Goal: Find specific page/section: Find specific page/section

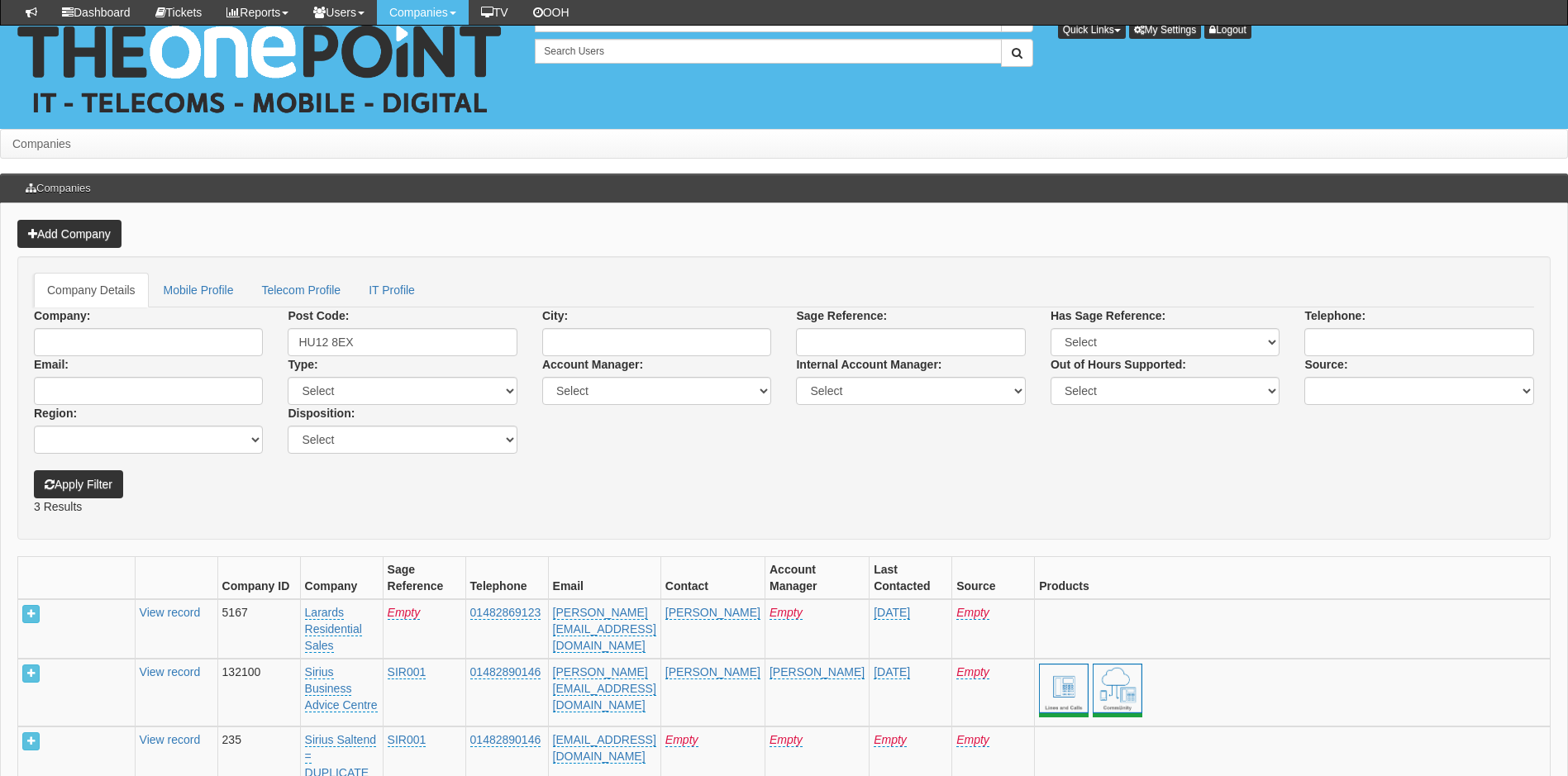
scroll to position [147, 0]
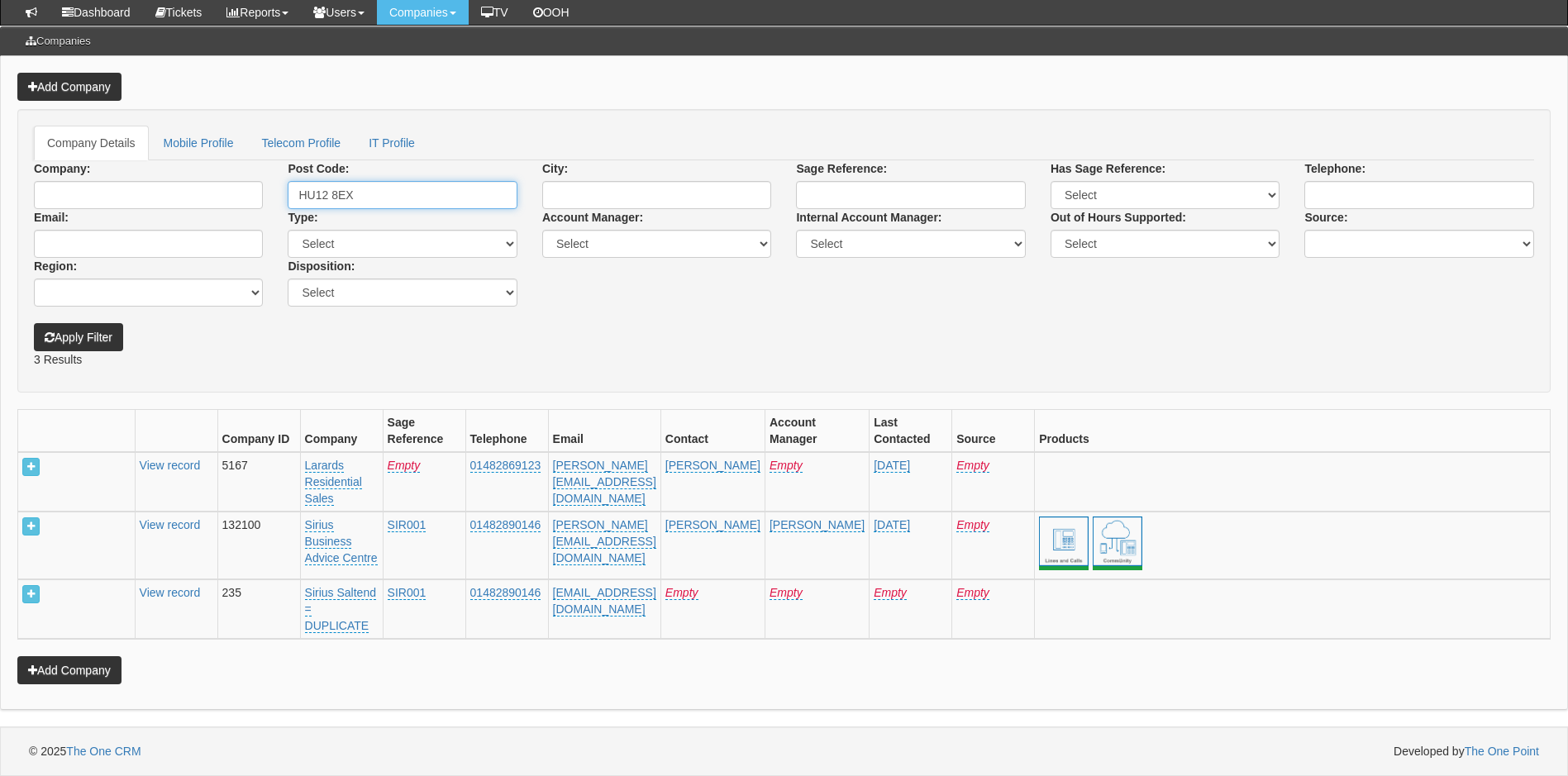
click at [388, 194] on input "HU12 8EX" at bounding box center [402, 195] width 229 height 28
click at [124, 201] on input "Company:" at bounding box center [149, 195] width 229 height 28
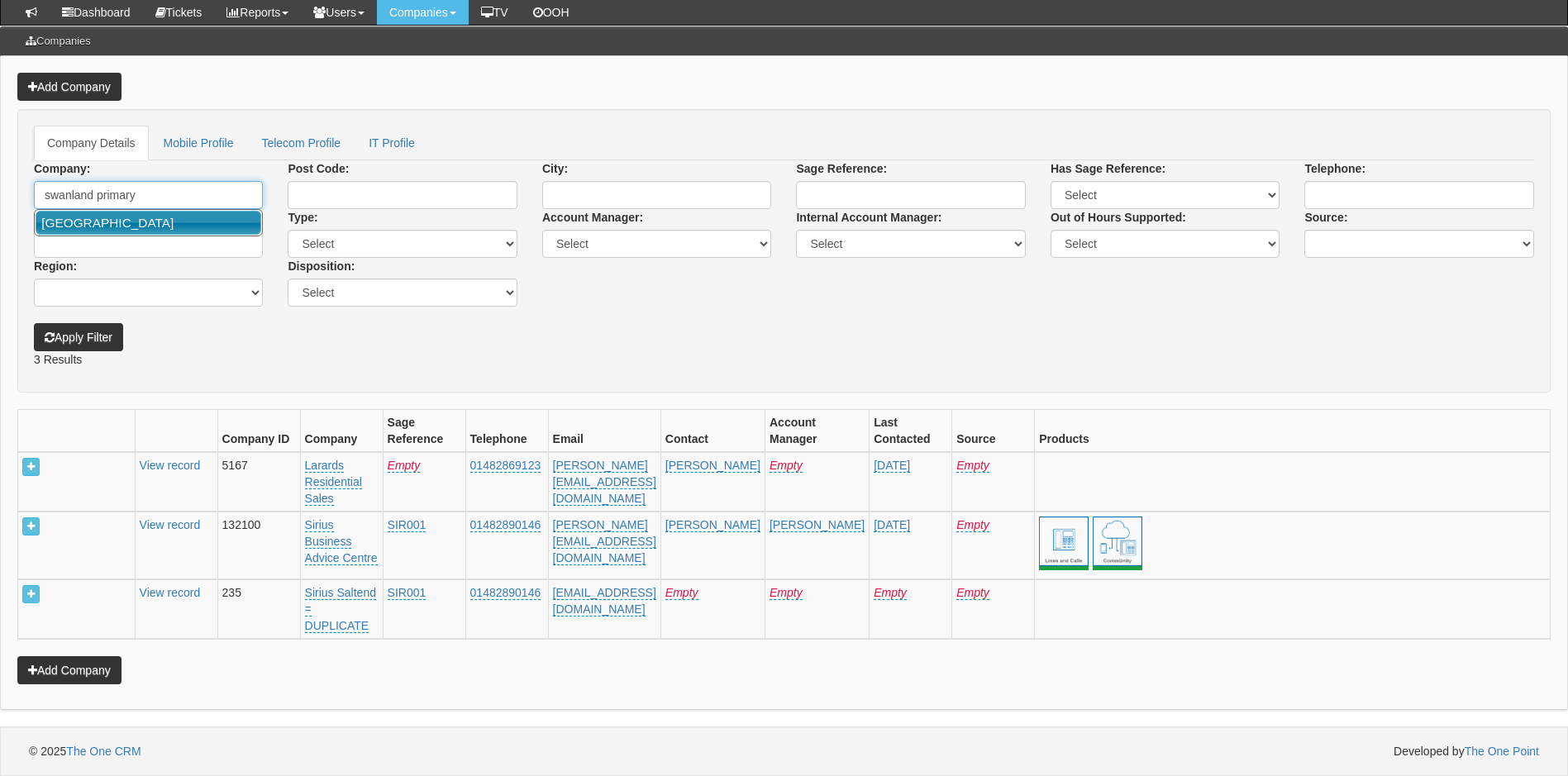
click at [122, 219] on link "[GEOGRAPHIC_DATA]" at bounding box center [149, 223] width 225 height 24
type input "[GEOGRAPHIC_DATA]"
click at [64, 335] on button "Apply Filter" at bounding box center [78, 337] width 89 height 28
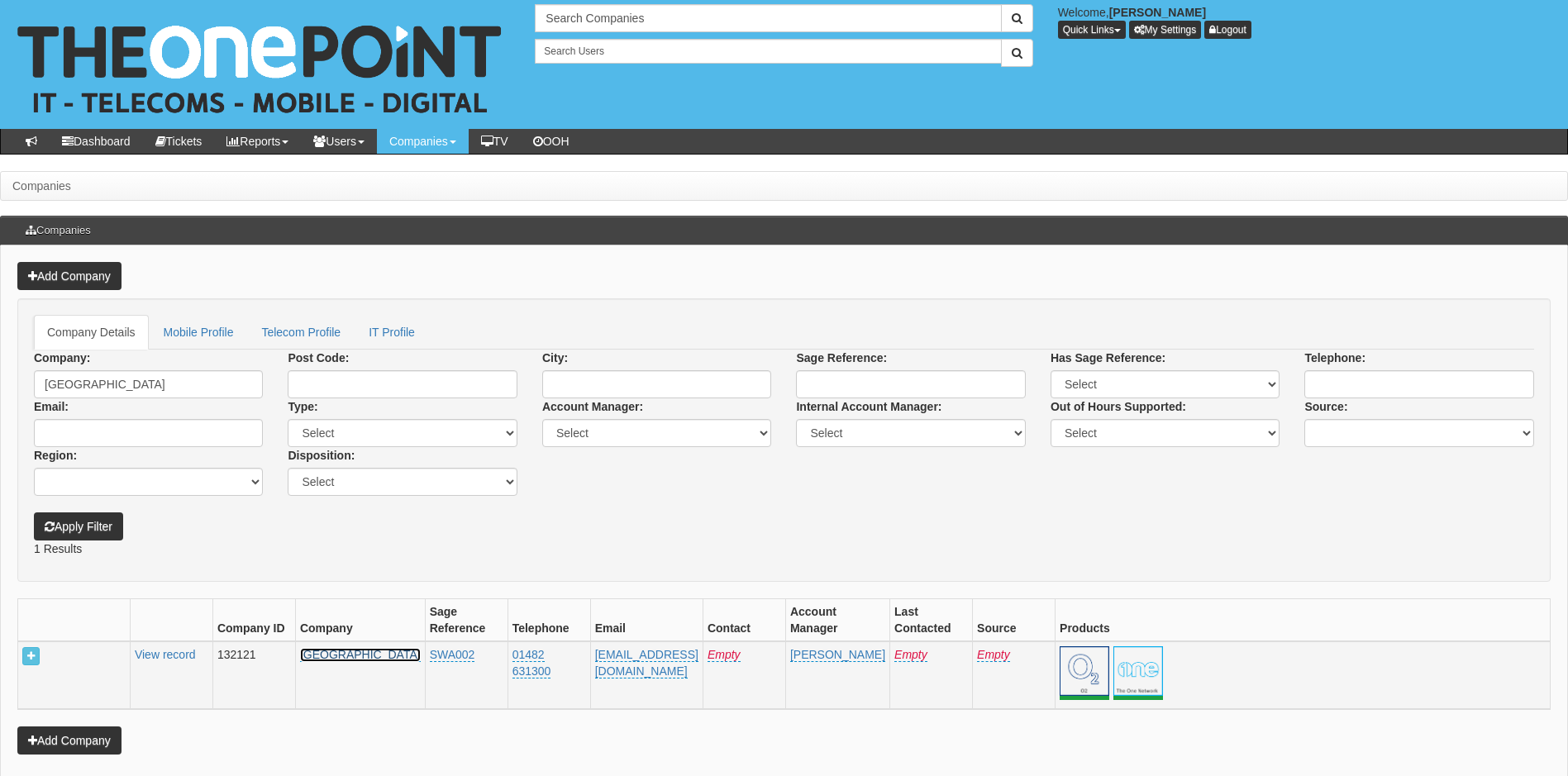
click at [323, 658] on link "[GEOGRAPHIC_DATA]" at bounding box center [360, 654] width 121 height 14
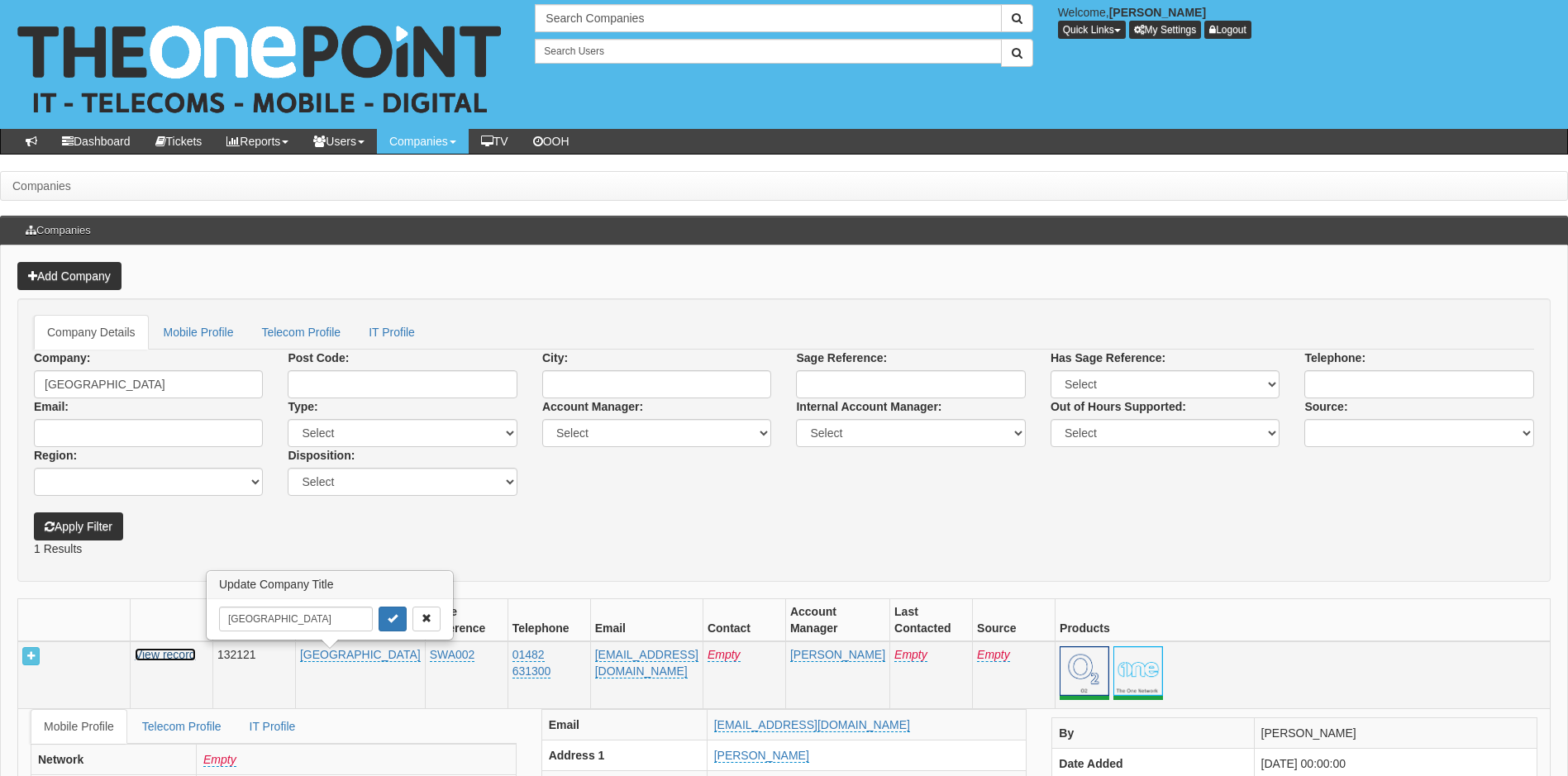
click at [172, 653] on link "View record" at bounding box center [164, 654] width 61 height 13
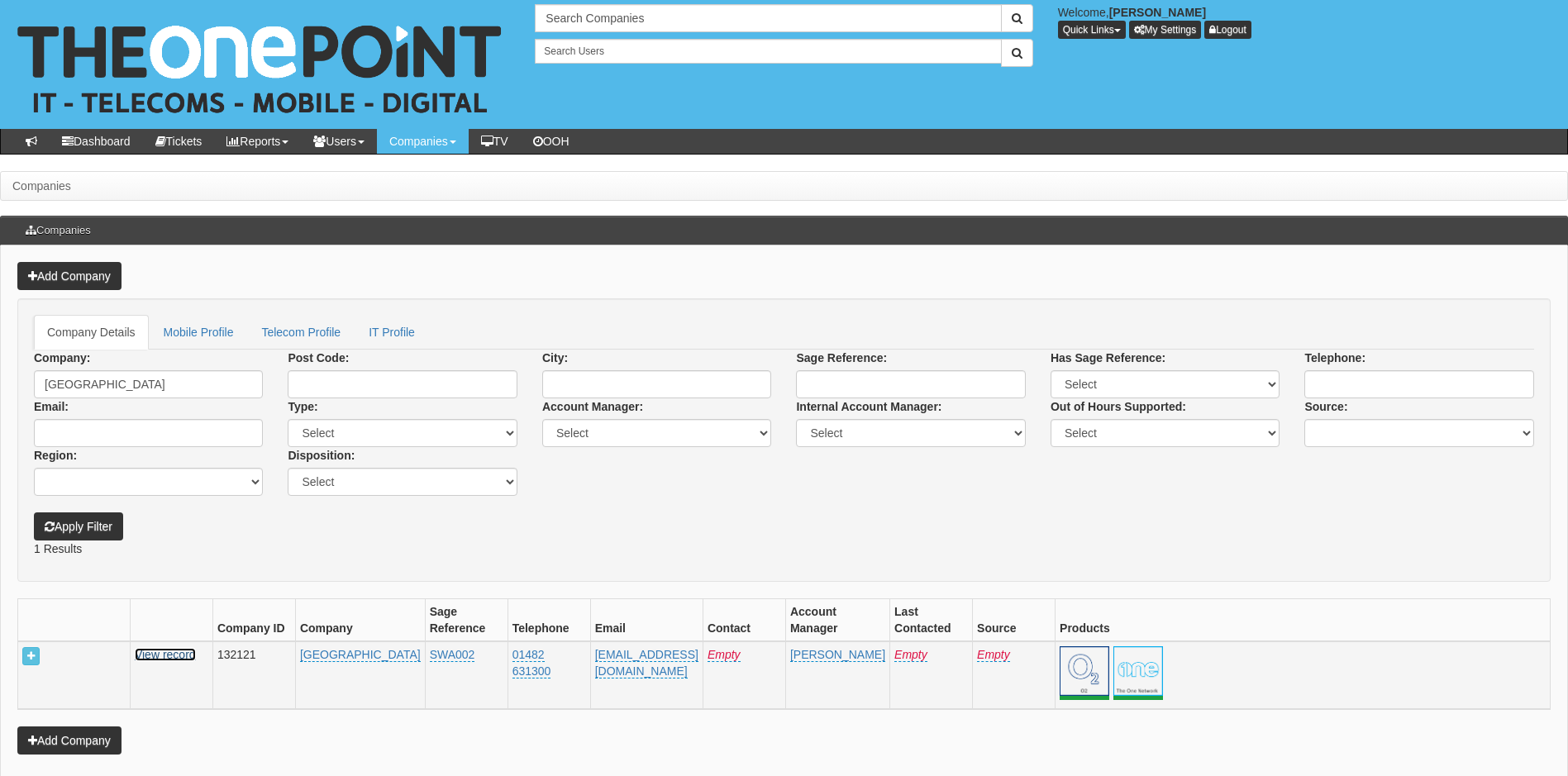
click at [166, 654] on link "View record" at bounding box center [164, 654] width 61 height 13
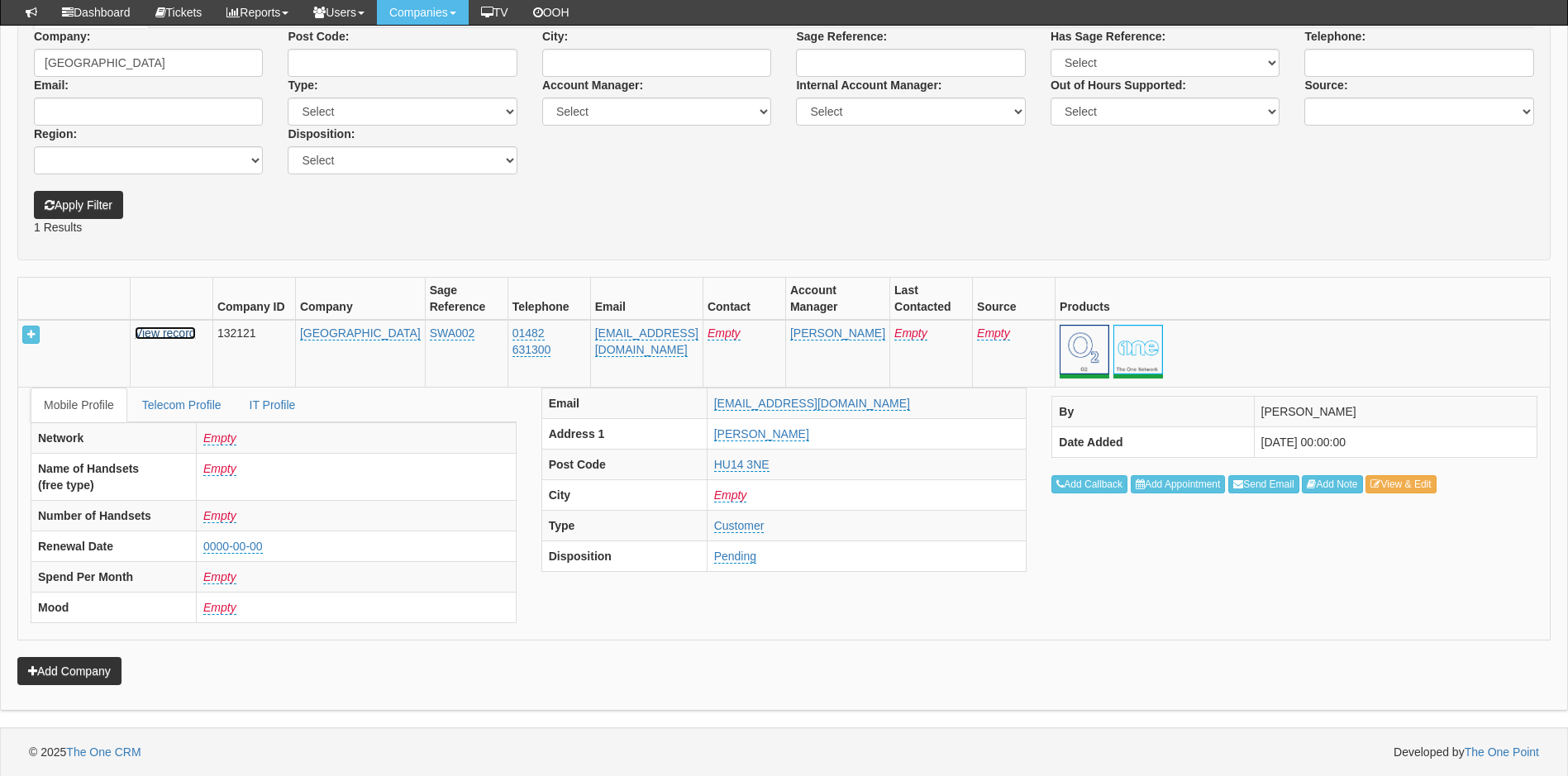
scroll to position [280, 0]
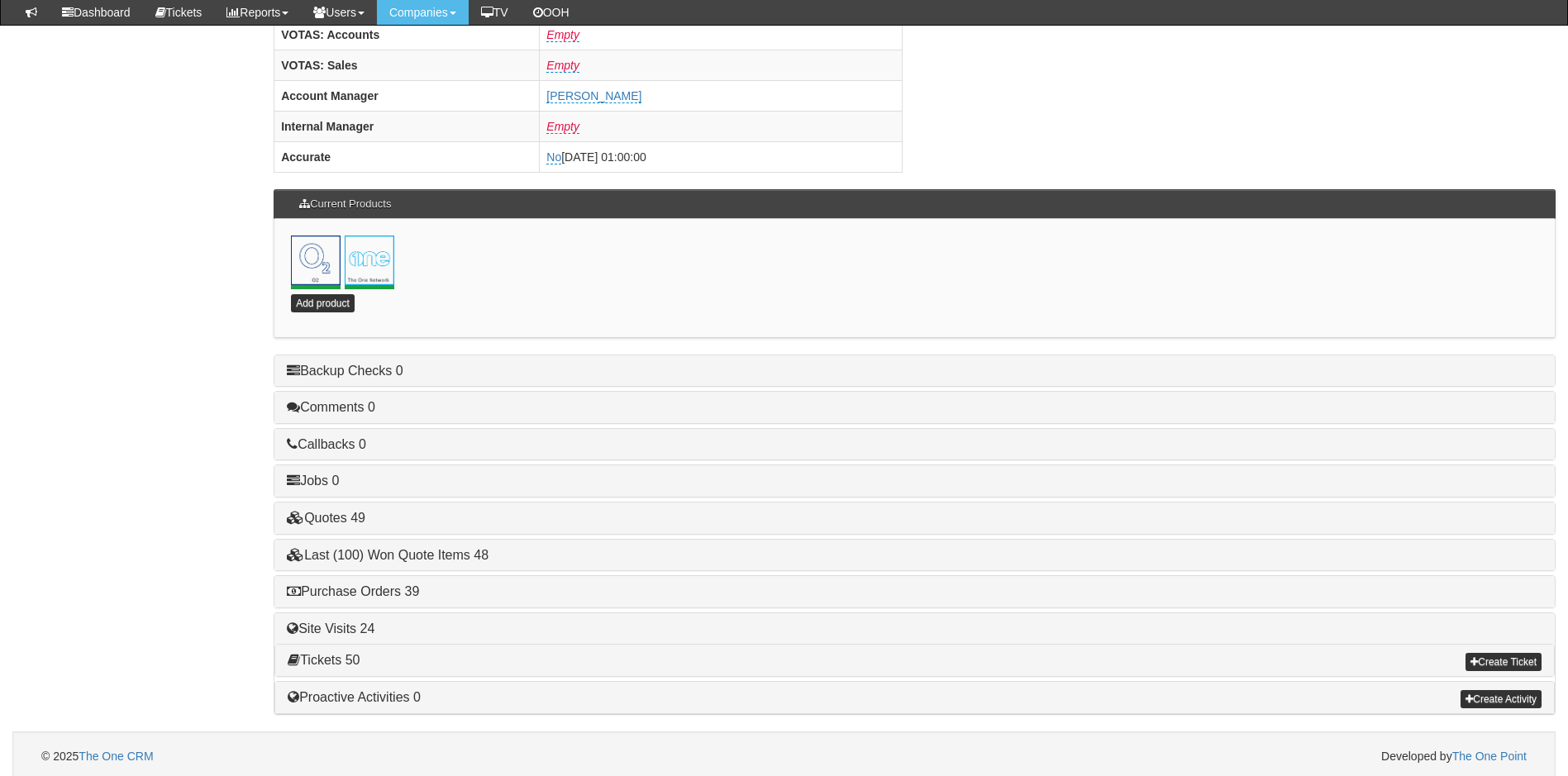
scroll to position [723, 0]
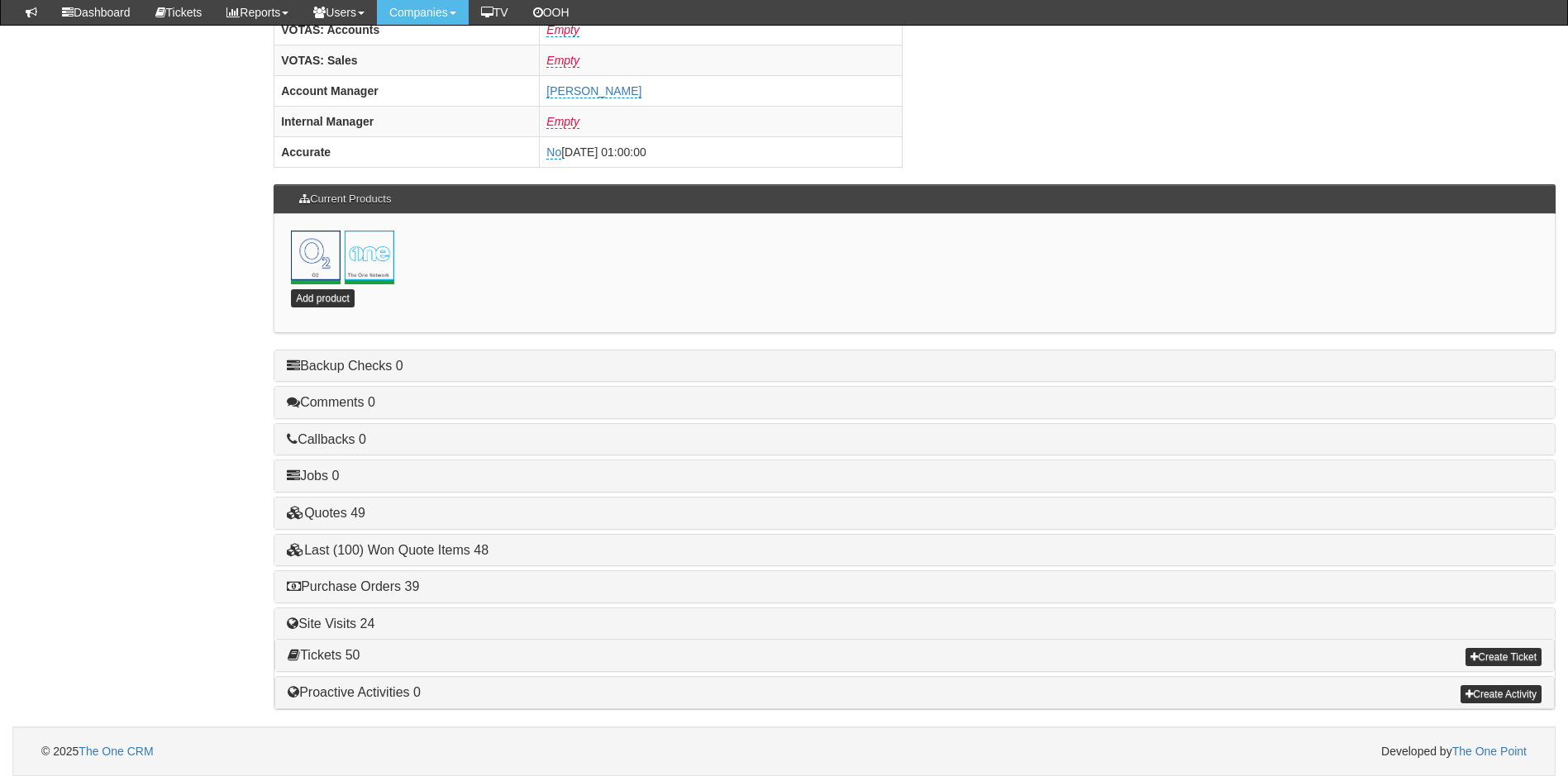
click at [544, 552] on h4 "Last (100) Won Quote Items 48" at bounding box center [915, 551] width 1255 height 15
click at [436, 549] on link "Last (100) Won Quote Items 48" at bounding box center [388, 550] width 202 height 14
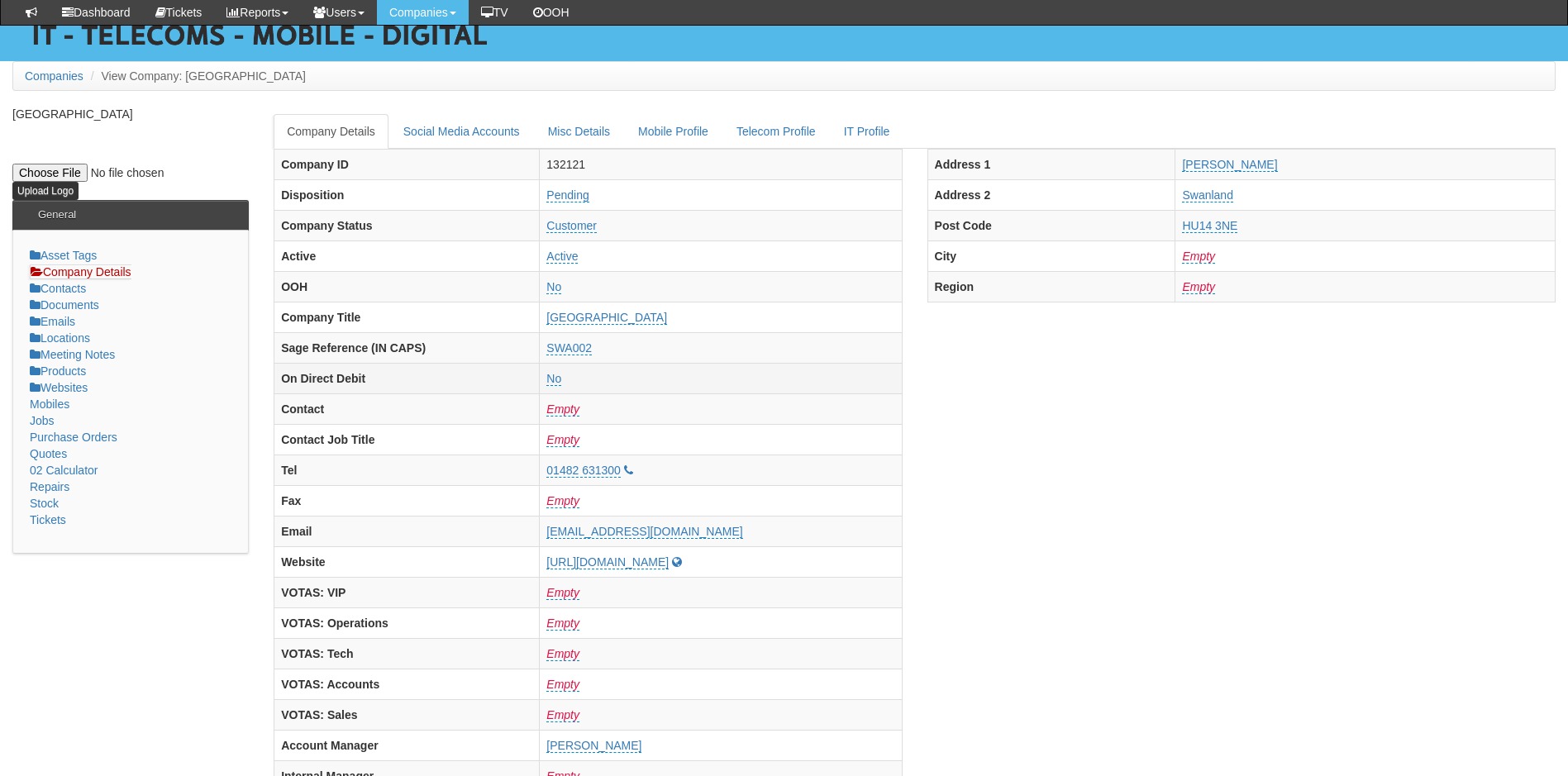
scroll to position [0, 0]
